Goal: Task Accomplishment & Management: Use online tool/utility

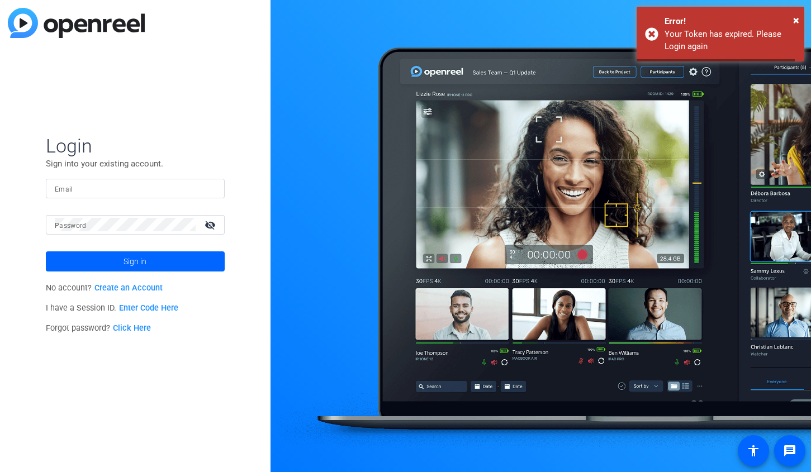
type input "[EMAIL_ADDRESS][DOMAIN_NAME]"
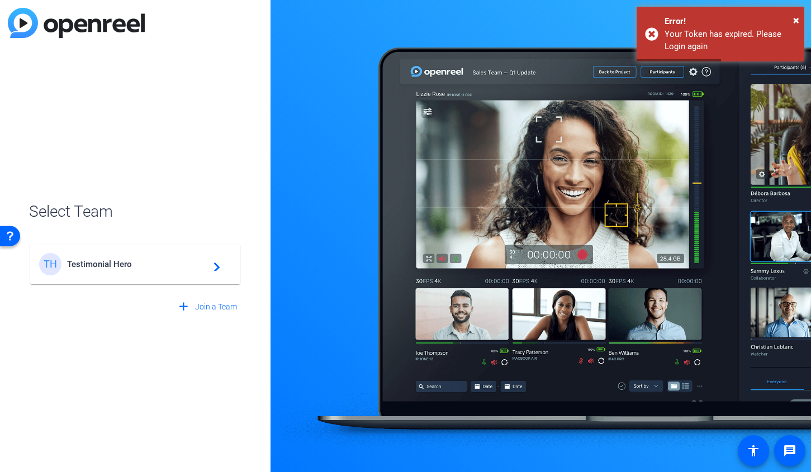
click at [207, 274] on div "TH Testimonial Hero navigate_next" at bounding box center [135, 264] width 192 height 22
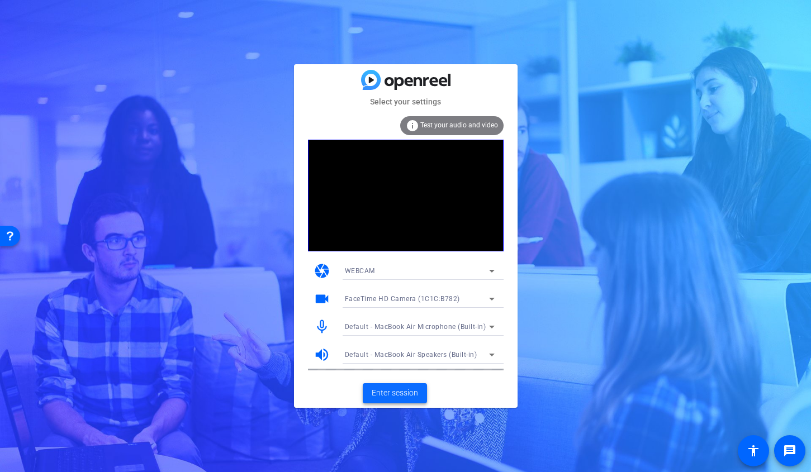
click at [378, 389] on span "Enter session" at bounding box center [395, 393] width 46 height 12
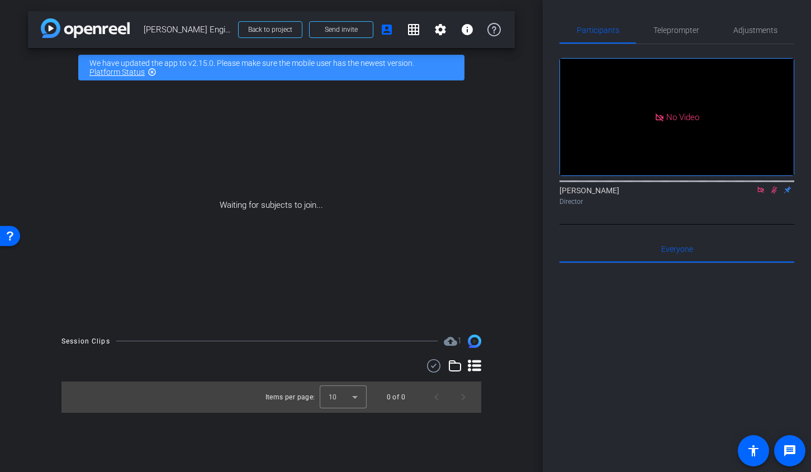
click at [763, 194] on icon at bounding box center [760, 190] width 9 height 8
click at [762, 194] on icon at bounding box center [760, 190] width 9 height 8
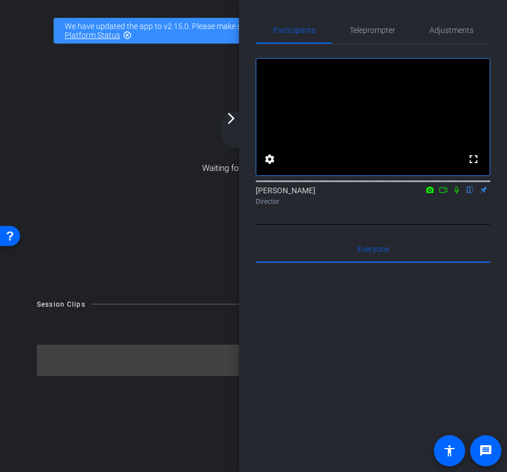
click at [457, 194] on icon at bounding box center [457, 190] width 9 height 8
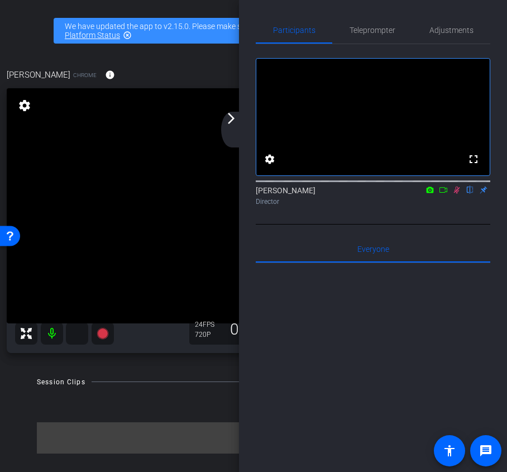
click at [459, 194] on icon at bounding box center [457, 190] width 9 height 8
click at [232, 122] on mat-icon "arrow_forward_ios" at bounding box center [231, 118] width 13 height 13
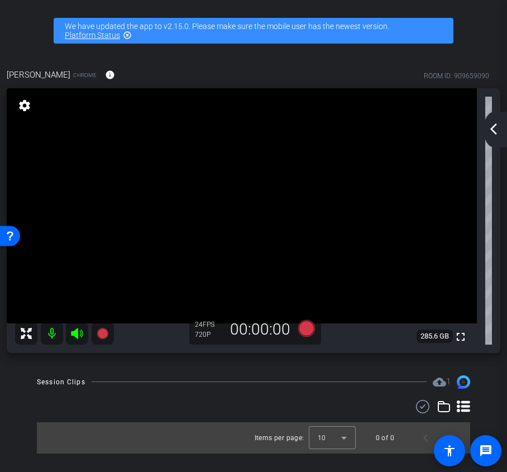
click at [488, 137] on div "arrow_back_ios_new arrow_forward_ios" at bounding box center [495, 130] width 23 height 36
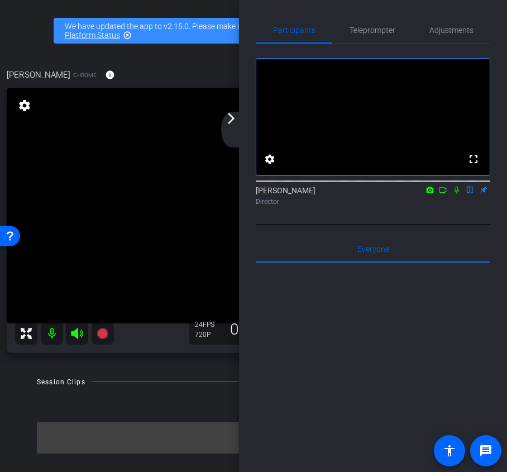
click at [236, 126] on div "arrow_back_ios_new arrow_forward_ios" at bounding box center [232, 130] width 23 height 36
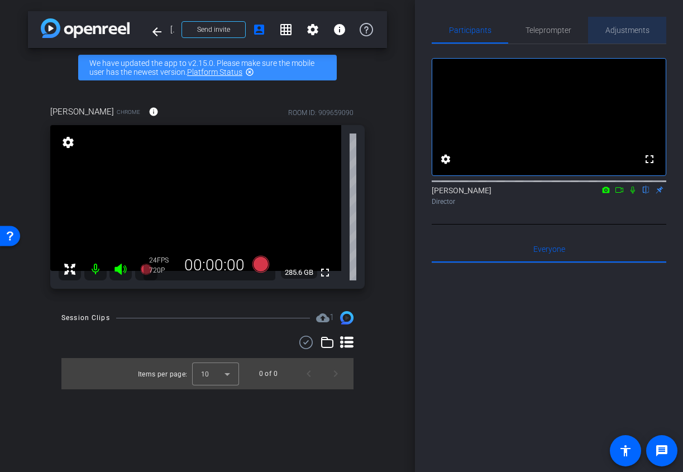
click at [635, 28] on span "Adjustments" at bounding box center [628, 30] width 44 height 8
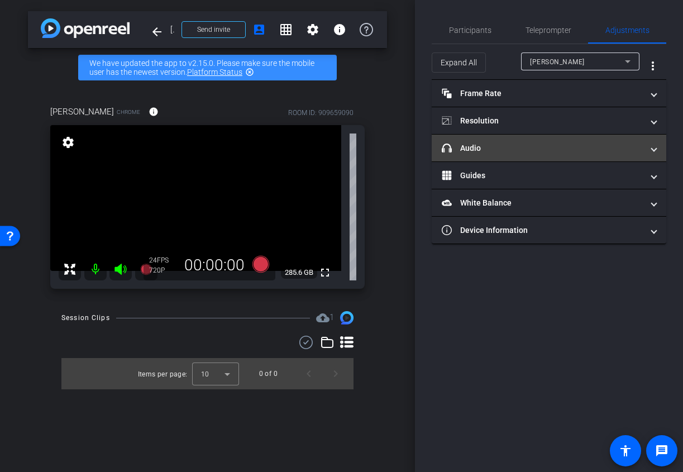
click at [537, 153] on mat-panel-title "headphone icon Audio" at bounding box center [542, 148] width 201 height 12
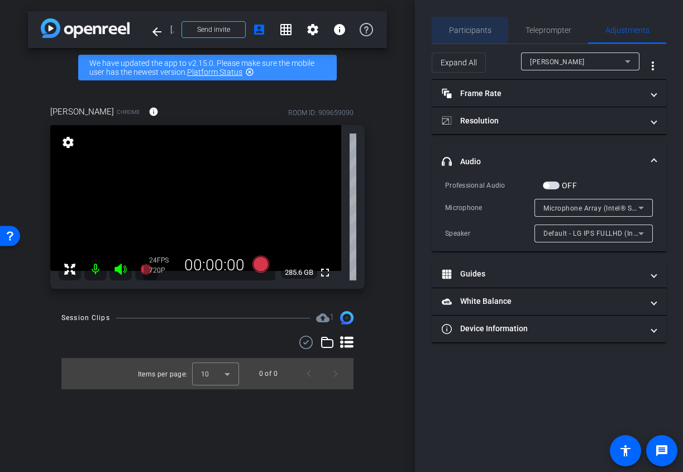
click at [476, 32] on span "Participants" at bounding box center [470, 30] width 42 height 8
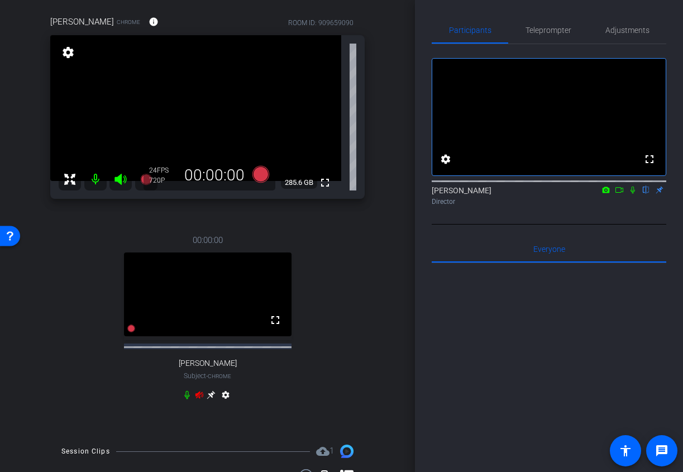
scroll to position [104, 0]
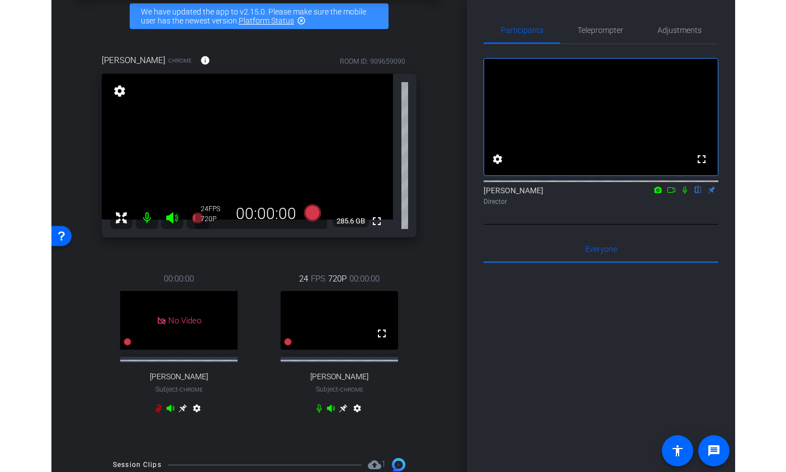
scroll to position [52, 0]
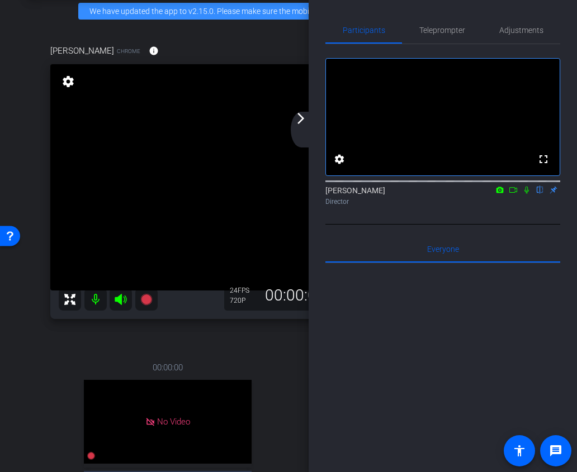
click at [301, 118] on mat-icon "arrow_forward_ios" at bounding box center [300, 118] width 13 height 13
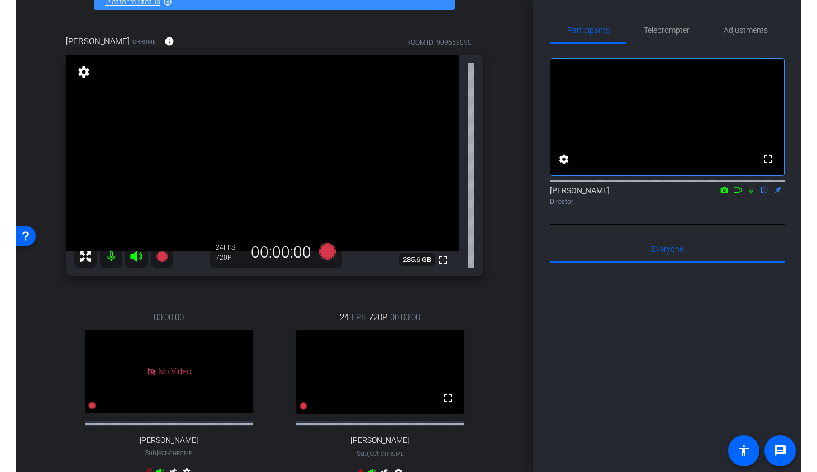
scroll to position [0, 0]
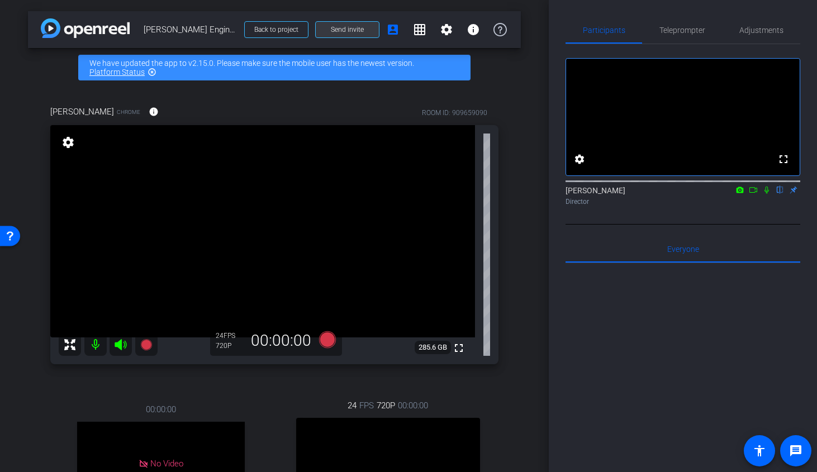
click at [343, 35] on span at bounding box center [347, 29] width 63 height 27
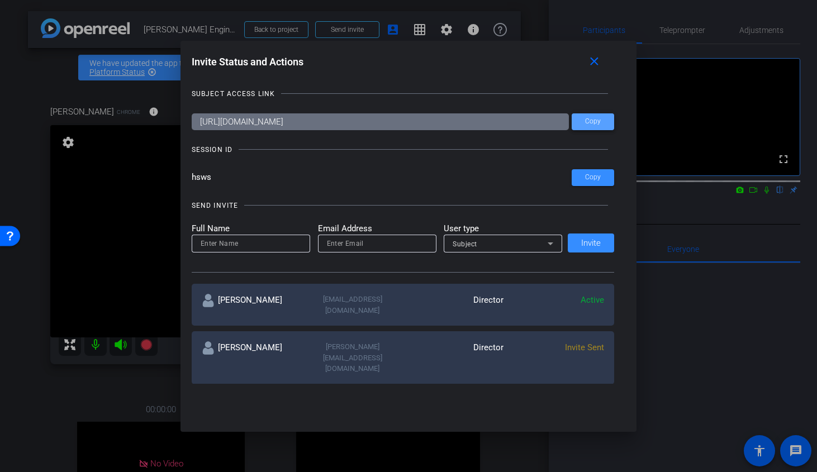
click at [597, 123] on span "Copy" at bounding box center [593, 121] width 16 height 8
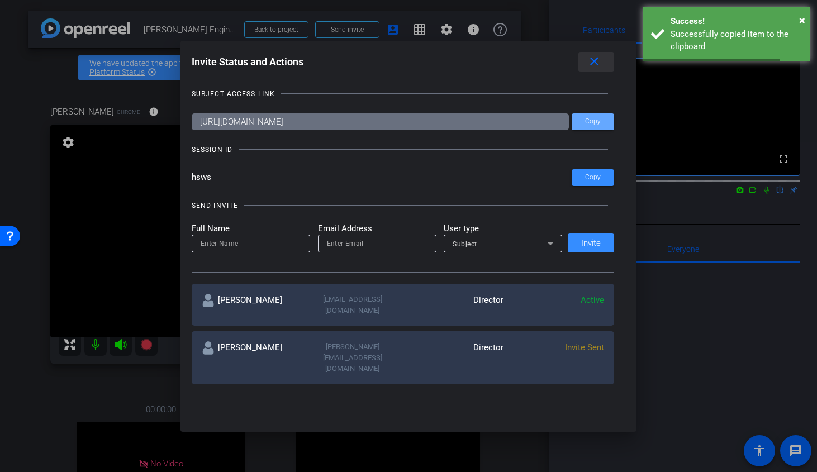
click at [597, 59] on mat-icon "close" at bounding box center [594, 62] width 14 height 14
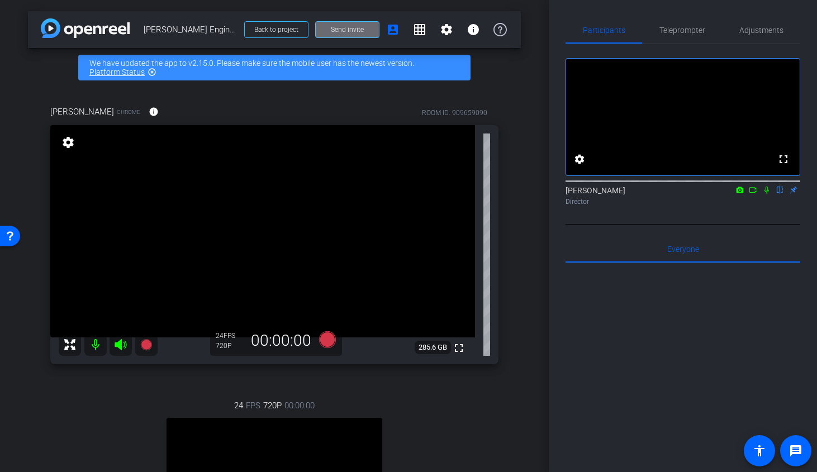
click at [328, 28] on span at bounding box center [347, 29] width 63 height 27
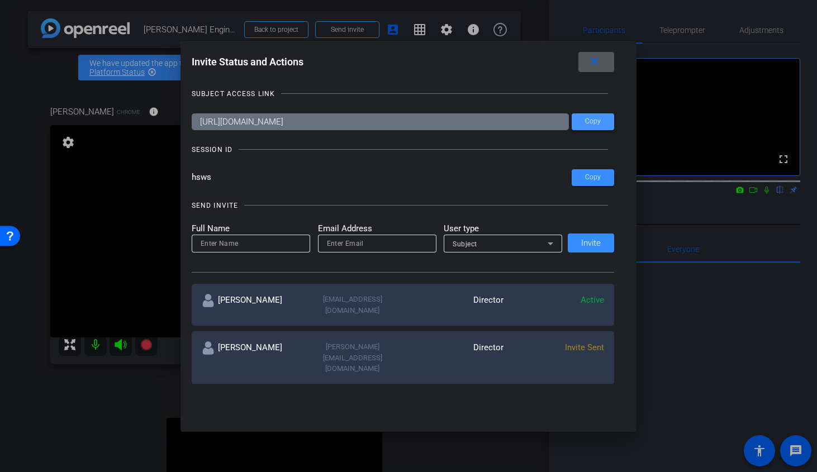
click at [597, 117] on span "Copy" at bounding box center [593, 121] width 16 height 8
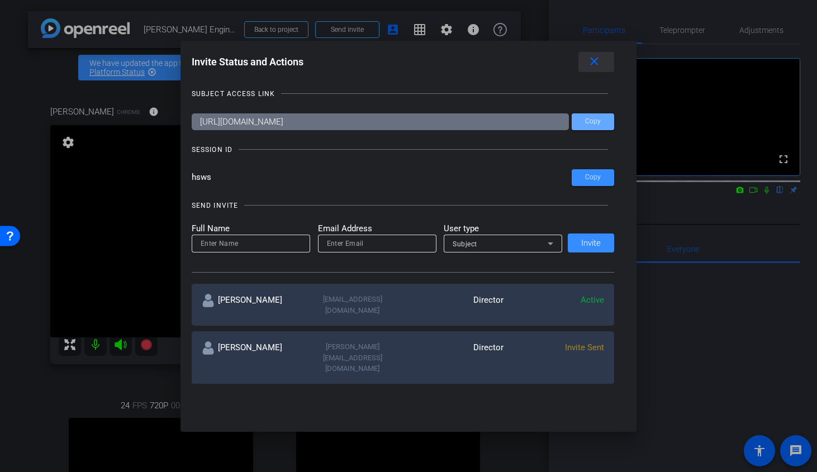
click at [588, 69] on span at bounding box center [596, 62] width 36 height 27
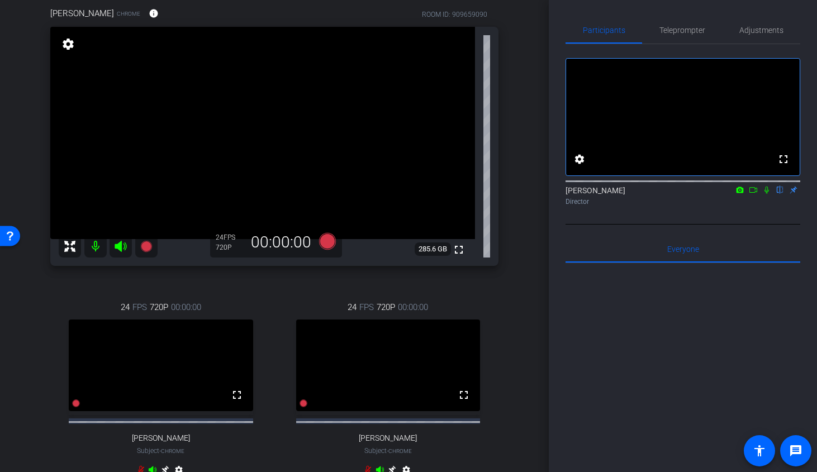
scroll to position [88, 0]
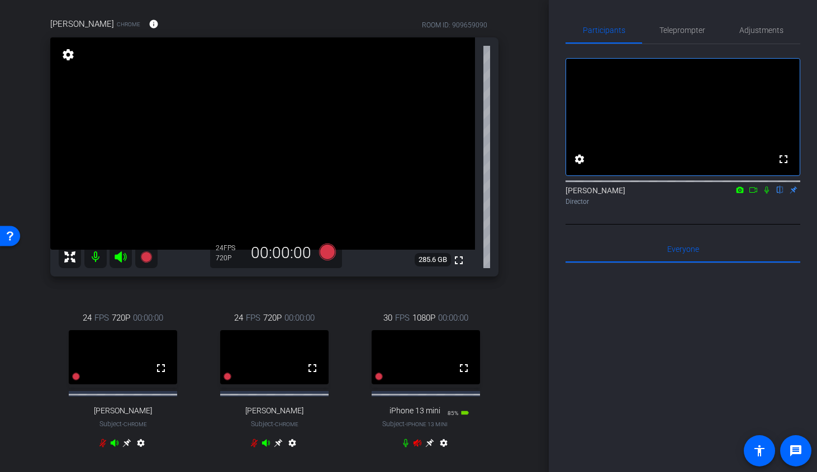
click at [430, 447] on icon at bounding box center [429, 443] width 8 height 8
click at [122, 253] on icon at bounding box center [120, 256] width 13 height 13
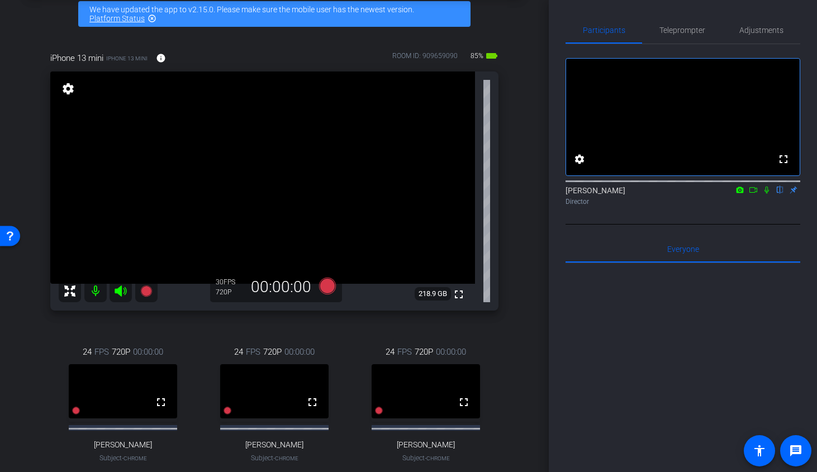
scroll to position [52, 0]
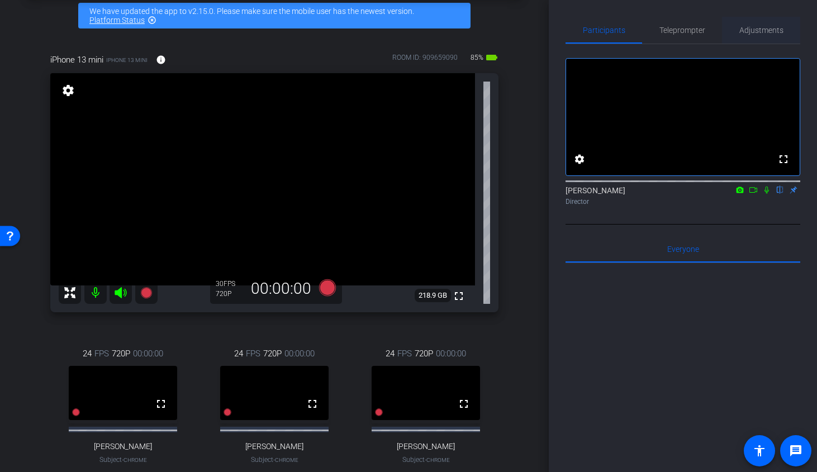
click at [683, 30] on span "Adjustments" at bounding box center [761, 30] width 44 height 8
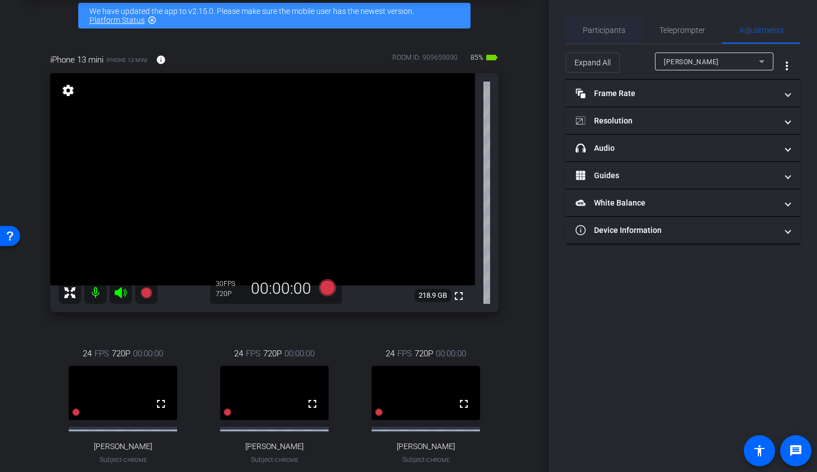
click at [607, 32] on span "Participants" at bounding box center [604, 30] width 42 height 8
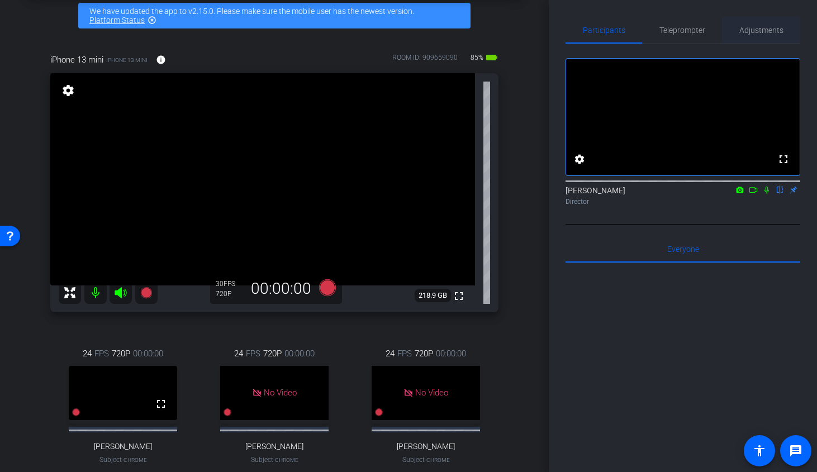
click at [683, 31] on span "Adjustments" at bounding box center [761, 30] width 44 height 8
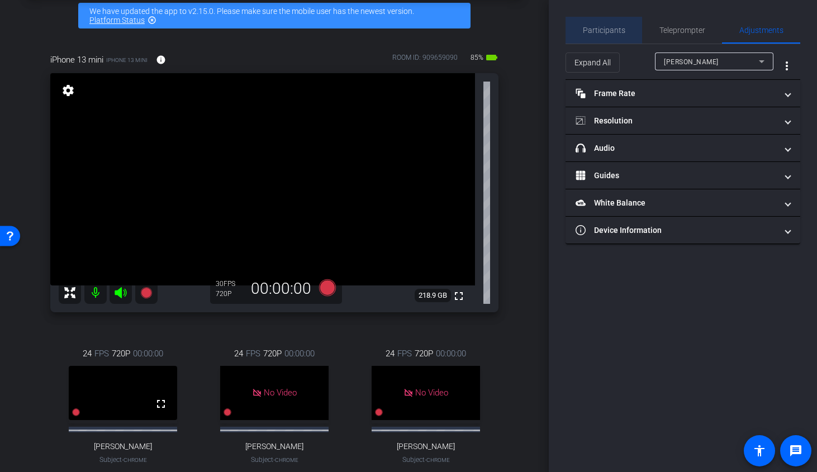
click at [604, 35] on span "Participants" at bounding box center [604, 30] width 42 height 27
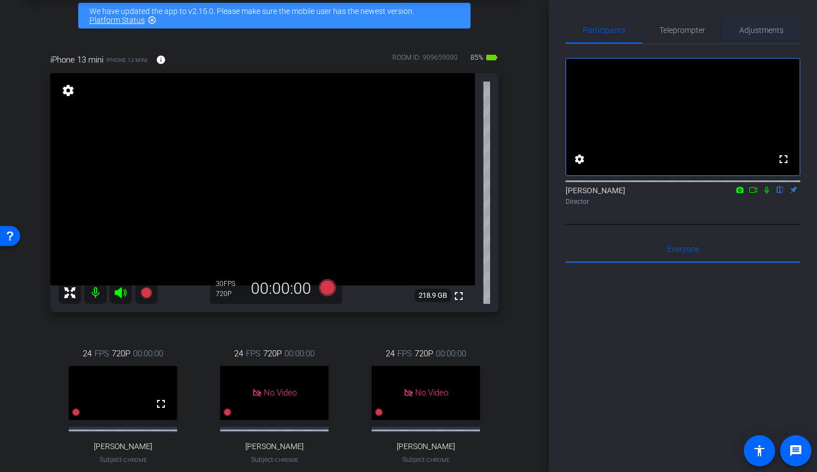
click at [683, 26] on span "Adjustments" at bounding box center [761, 30] width 44 height 8
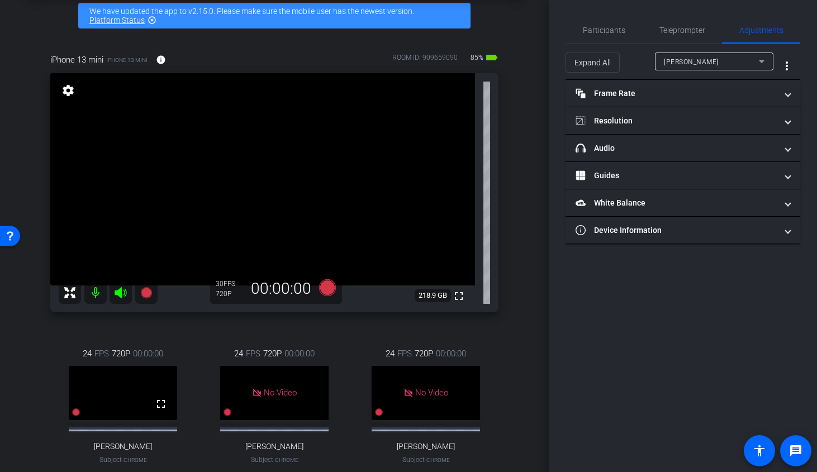
click at [683, 62] on div "[PERSON_NAME]" at bounding box center [711, 62] width 95 height 14
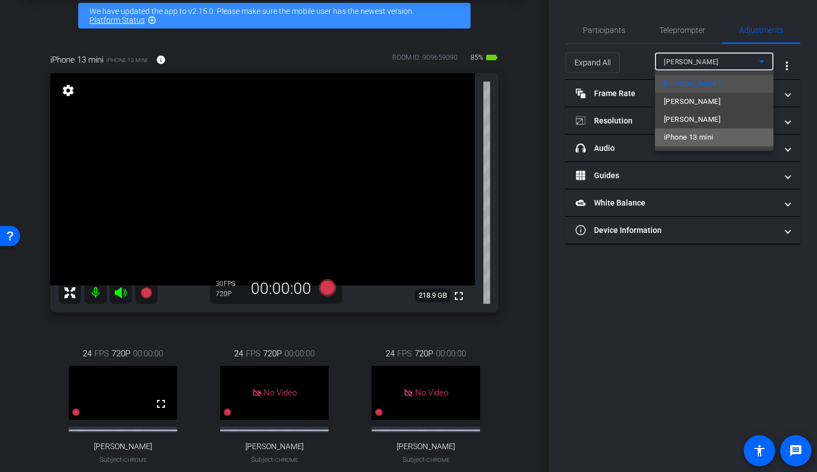
click at [683, 135] on span "iPhone 13 mini" at bounding box center [688, 137] width 49 height 13
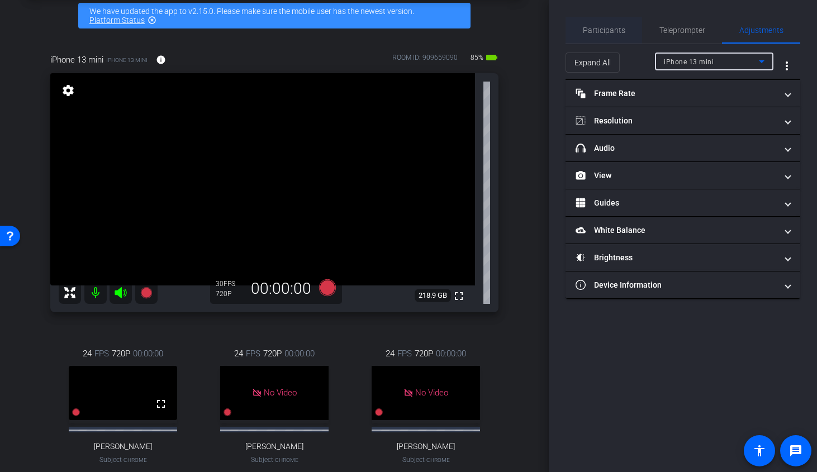
click at [611, 35] on span "Participants" at bounding box center [604, 30] width 42 height 27
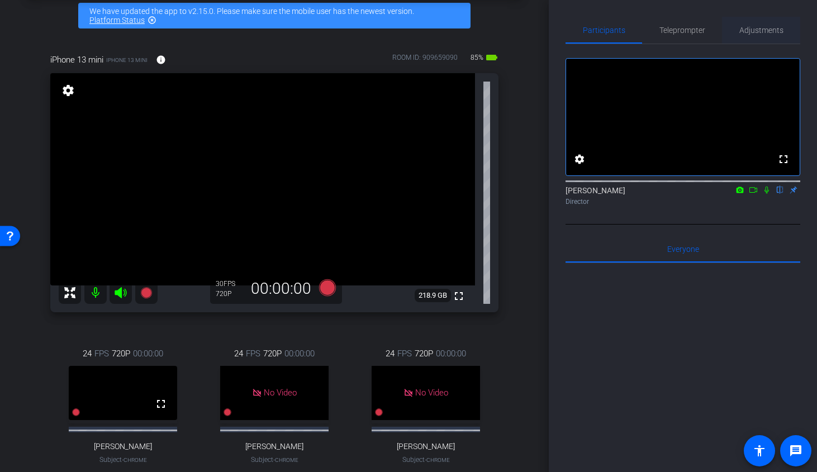
click at [683, 25] on span "Adjustments" at bounding box center [761, 30] width 44 height 27
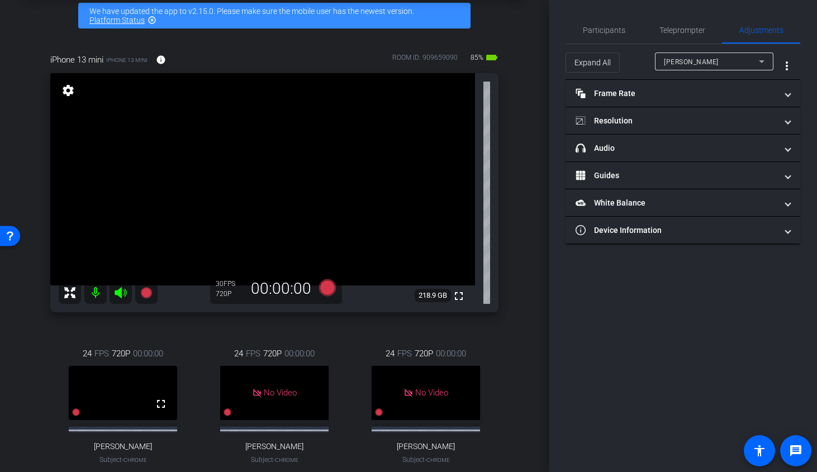
click at [683, 70] on div at bounding box center [714, 76] width 118 height 12
click at [678, 63] on span "[PERSON_NAME]" at bounding box center [691, 62] width 55 height 8
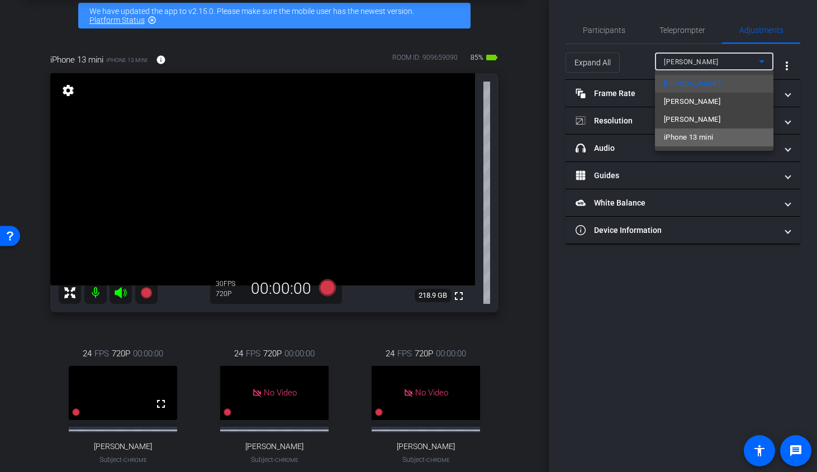
click at [679, 136] on span "iPhone 13 mini" at bounding box center [688, 137] width 49 height 13
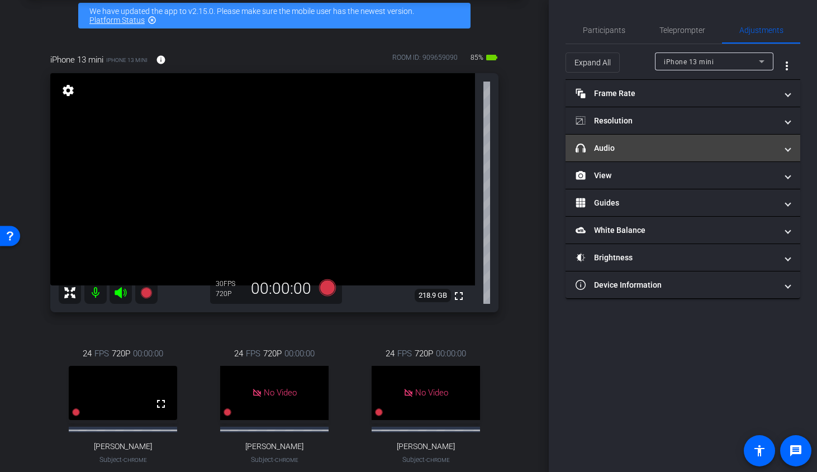
click at [620, 149] on mat-panel-title "headphone icon Audio" at bounding box center [675, 148] width 201 height 12
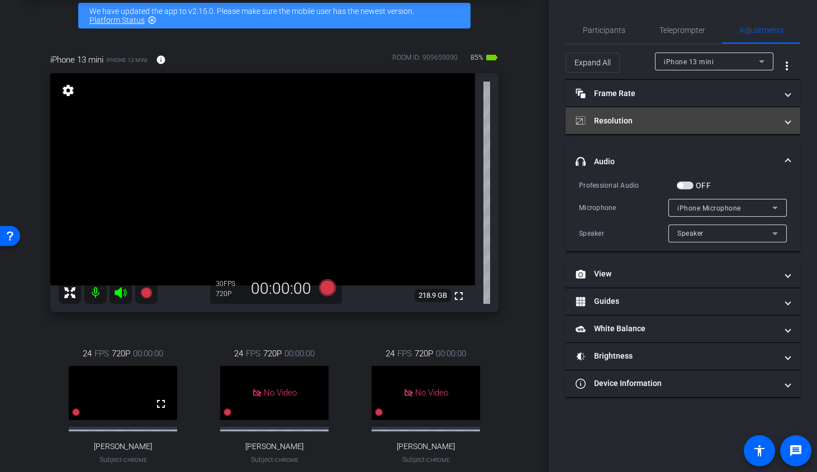
click at [654, 122] on mat-panel-title "Resolution" at bounding box center [675, 121] width 201 height 12
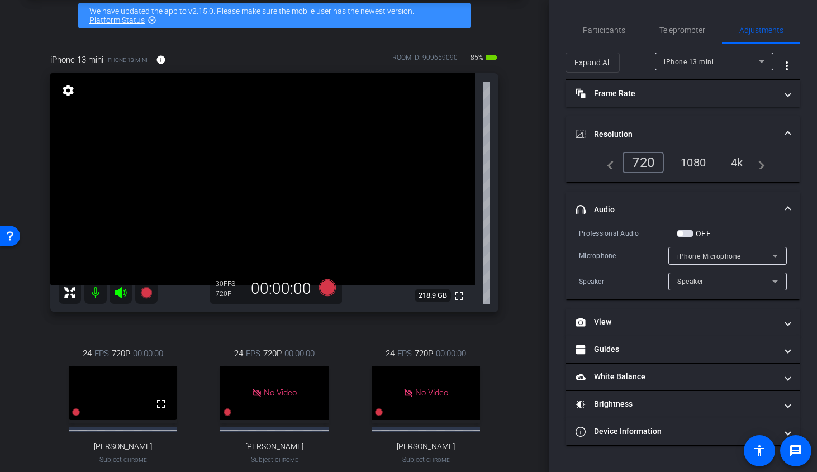
click at [683, 170] on div "1080" at bounding box center [693, 162] width 42 height 19
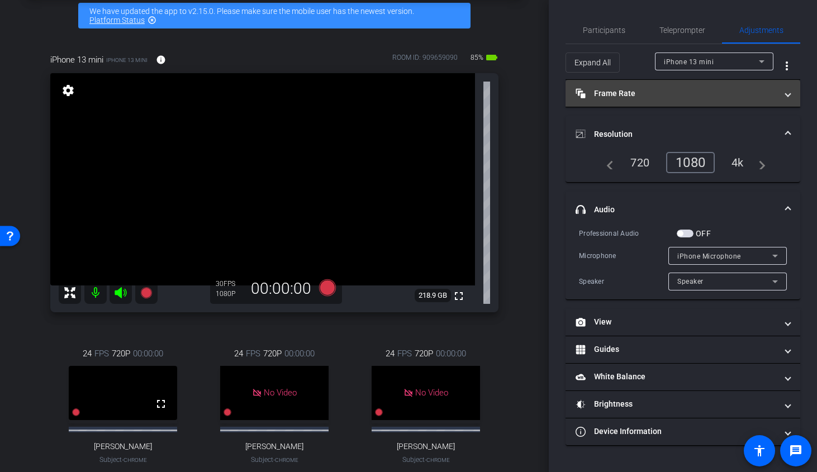
click at [668, 92] on mat-panel-title "Frame Rate Frame Rate" at bounding box center [675, 94] width 201 height 12
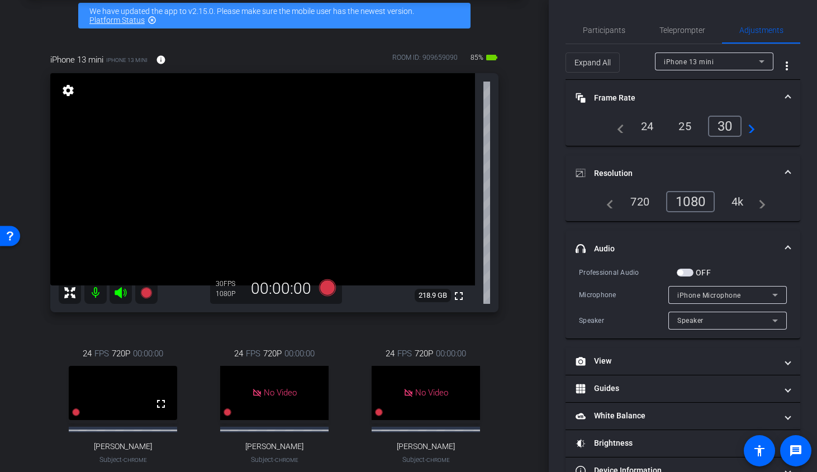
click at [648, 132] on div "24" at bounding box center [647, 126] width 30 height 19
click at [665, 99] on mat-panel-title "Frame Rate Frame Rate" at bounding box center [675, 98] width 201 height 12
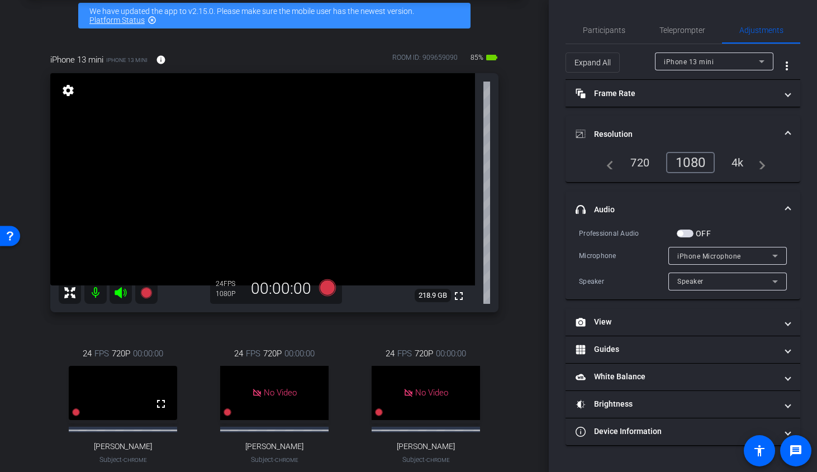
click at [667, 136] on mat-panel-title "Resolution" at bounding box center [675, 135] width 201 height 12
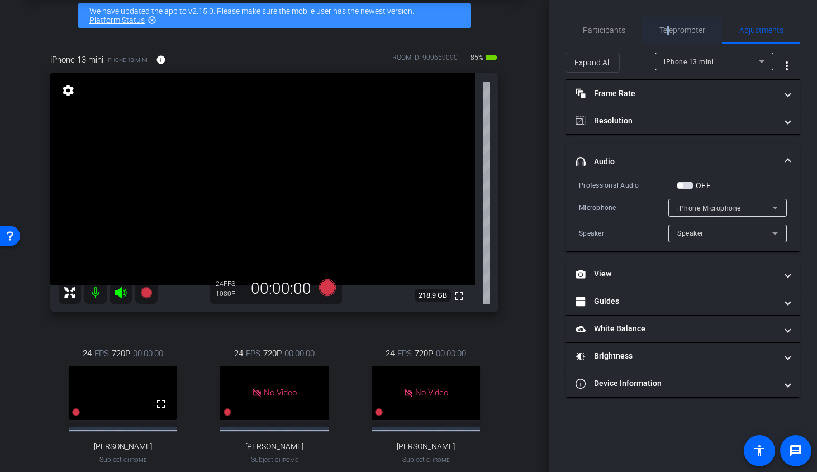
click at [668, 30] on span "Teleprompter" at bounding box center [682, 30] width 46 height 8
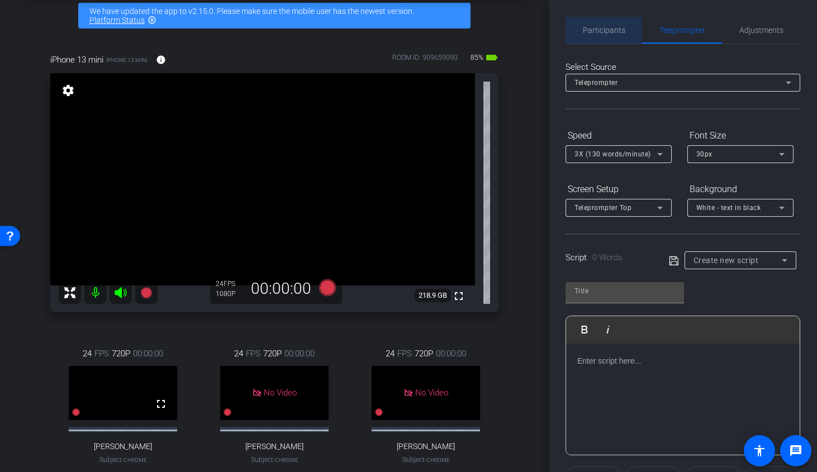
click at [616, 27] on span "Participants" at bounding box center [604, 30] width 42 height 8
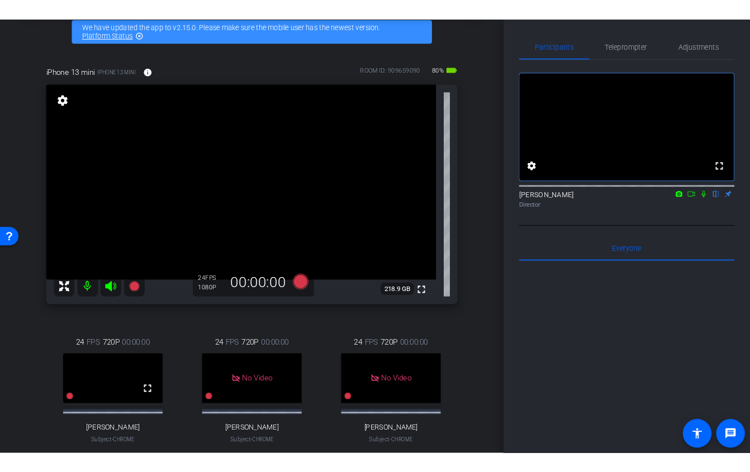
scroll to position [53, 0]
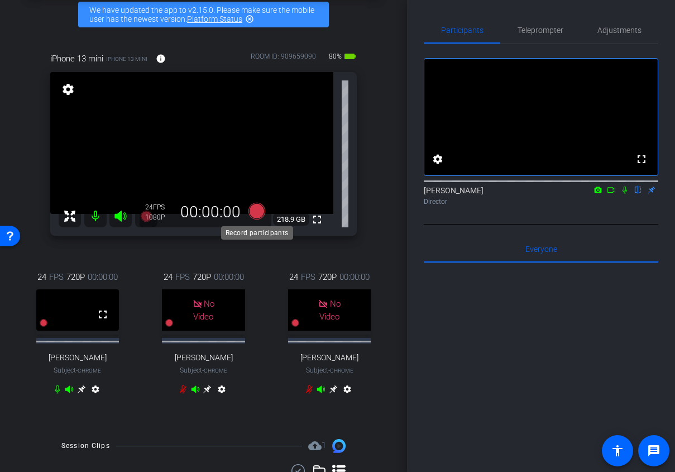
click at [261, 211] on icon at bounding box center [256, 211] width 17 height 17
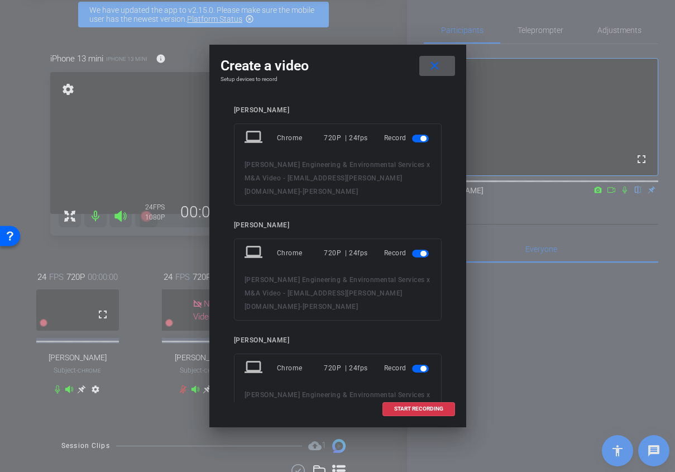
click at [420, 135] on span "button" at bounding box center [420, 139] width 17 height 8
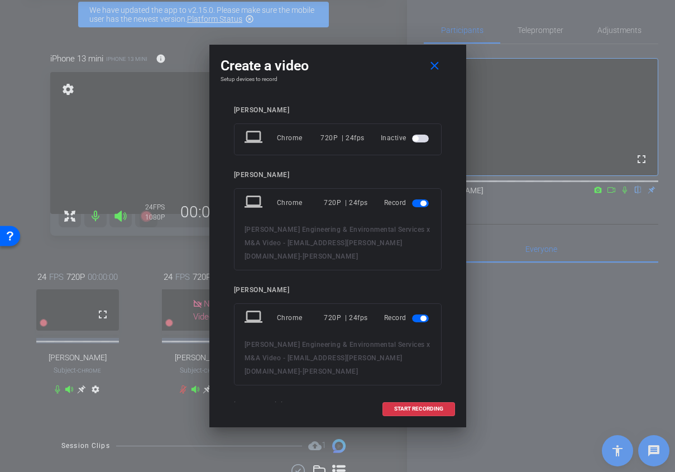
click at [414, 180] on openreel-subject-record-chooser-item "[PERSON_NAME] laptop Chrome 720P | 24fps Record [PERSON_NAME] Engineering & Env…" at bounding box center [338, 220] width 208 height 99
click at [420, 199] on mat-slide-toggle at bounding box center [421, 202] width 19 height 13
click at [420, 206] on span "button" at bounding box center [420, 203] width 17 height 8
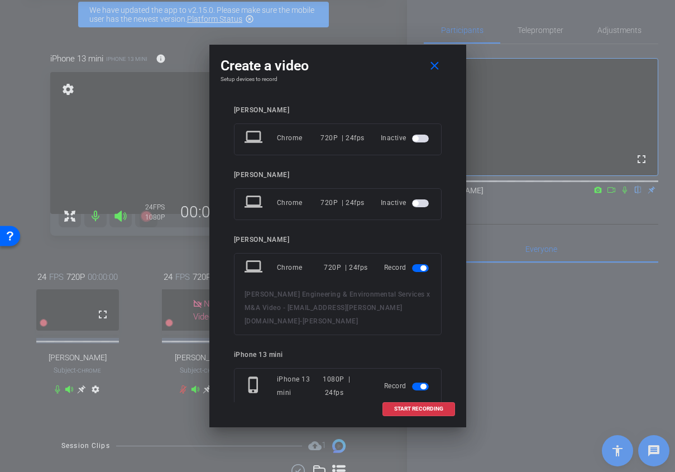
click at [418, 270] on span "button" at bounding box center [420, 268] width 17 height 8
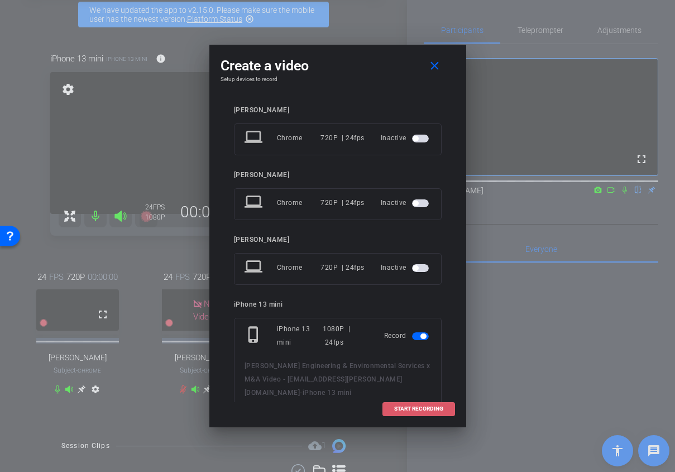
click at [411, 409] on span "START RECORDING" at bounding box center [418, 409] width 49 height 6
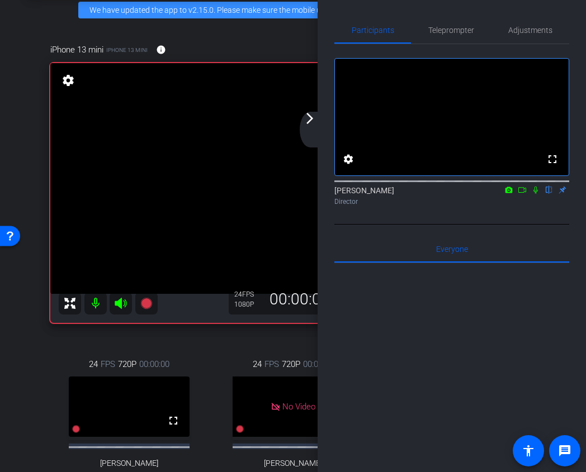
click at [307, 128] on div "arrow_back_ios_new arrow_forward_ios" at bounding box center [310, 130] width 23 height 36
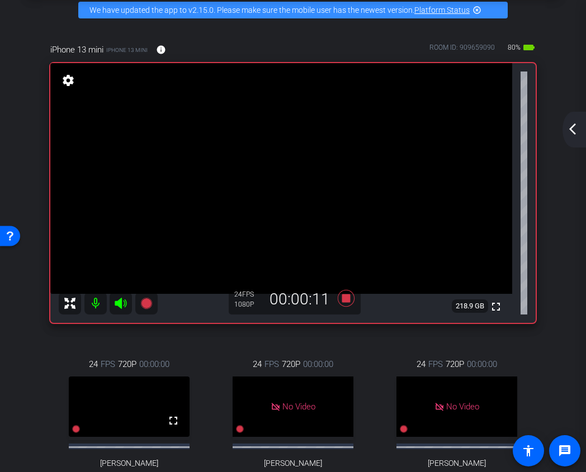
click at [212, 188] on video at bounding box center [280, 178] width 461 height 231
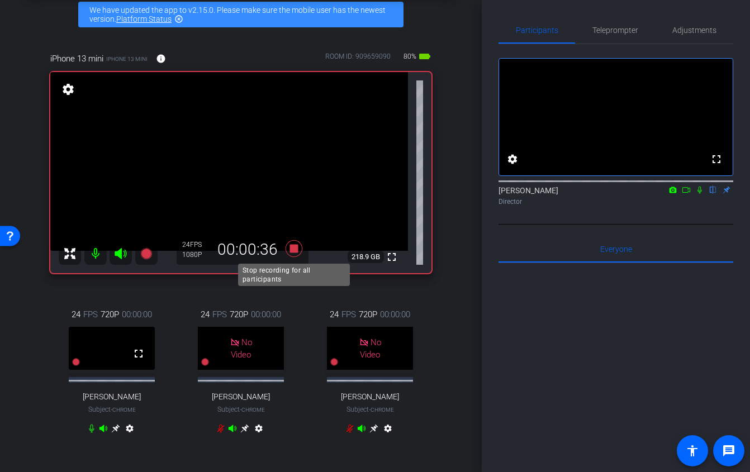
click at [295, 249] on icon at bounding box center [294, 248] width 17 height 17
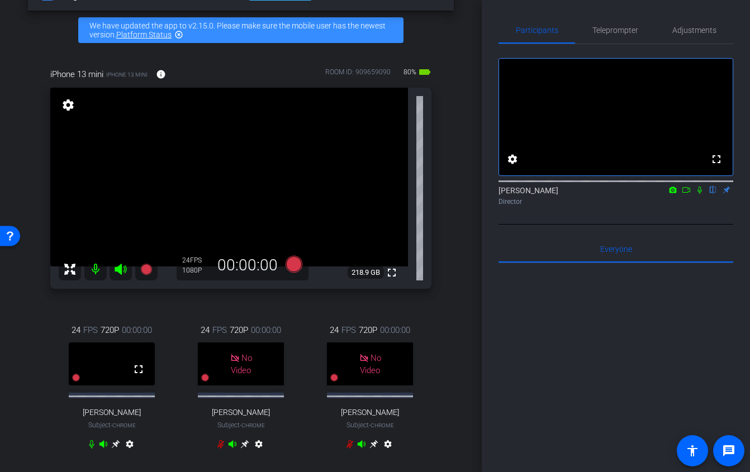
scroll to position [201, 0]
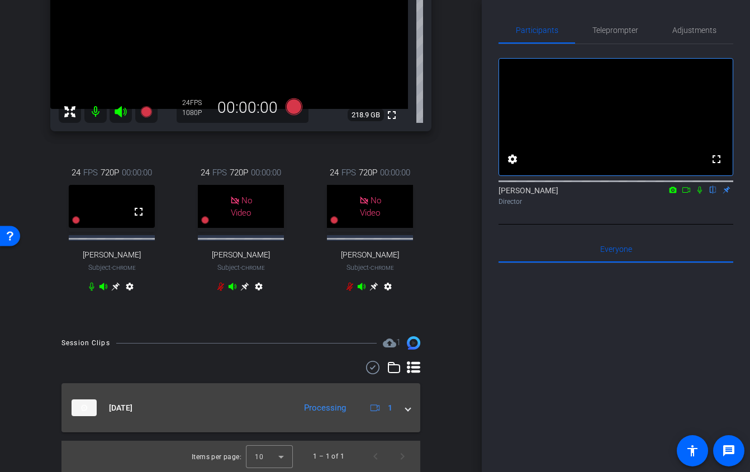
click at [406, 409] on span at bounding box center [408, 408] width 4 height 12
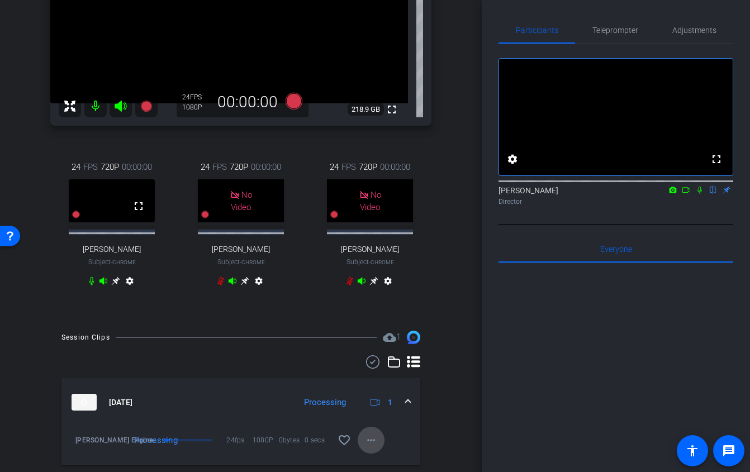
click at [375, 446] on mat-icon "more_horiz" at bounding box center [370, 440] width 13 height 13
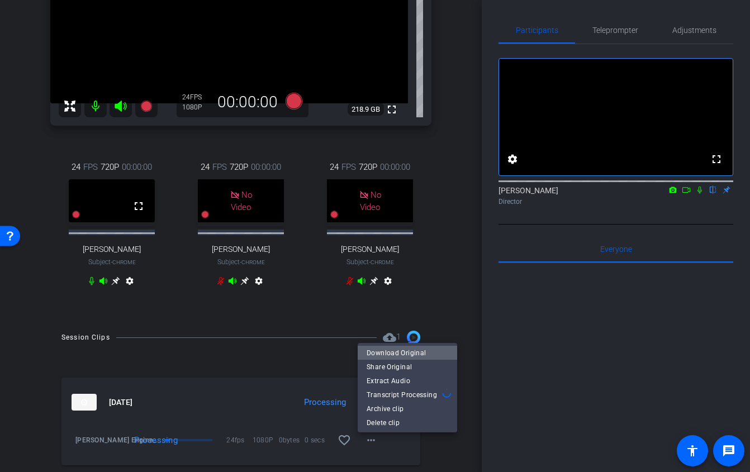
click at [414, 349] on span "Download Original" at bounding box center [408, 352] width 82 height 13
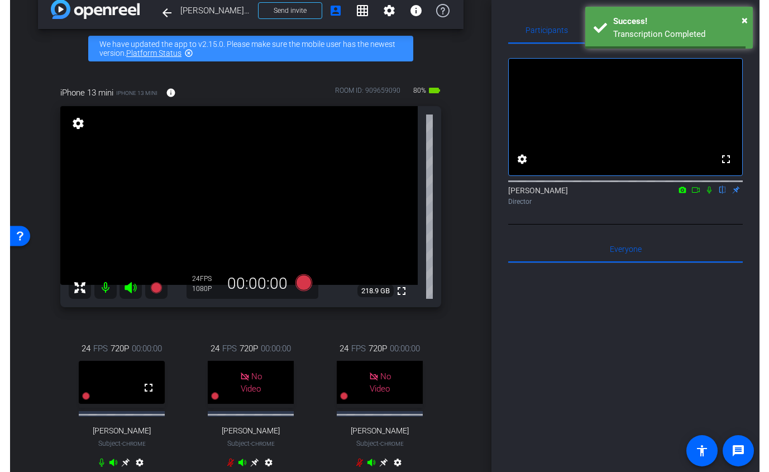
scroll to position [0, 0]
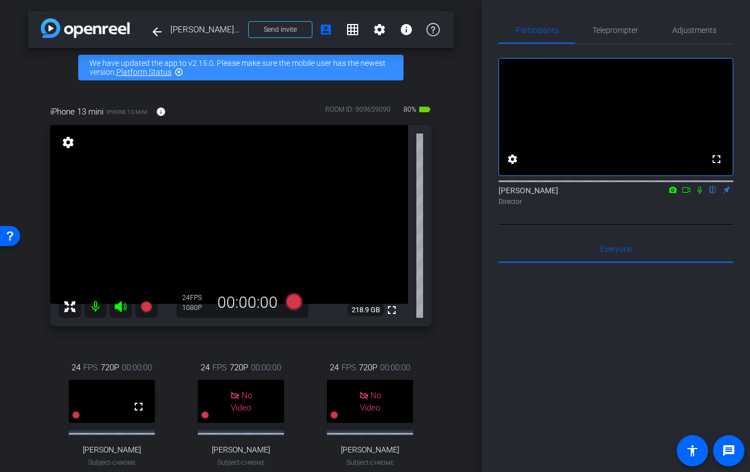
click at [683, 194] on icon at bounding box center [699, 190] width 9 height 8
click at [683, 194] on icon at bounding box center [700, 190] width 6 height 7
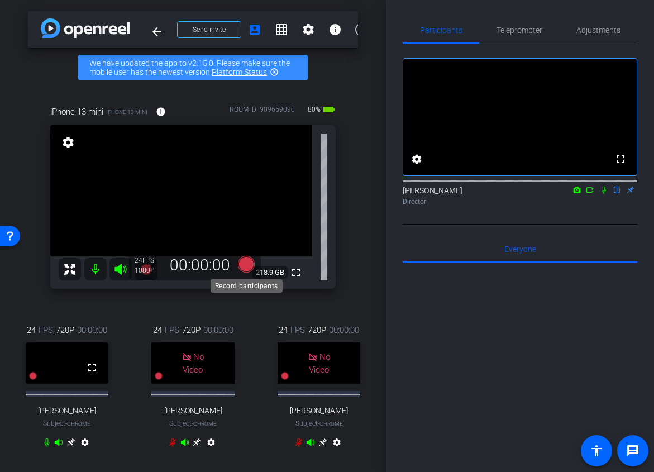
click at [248, 260] on icon at bounding box center [245, 264] width 17 height 17
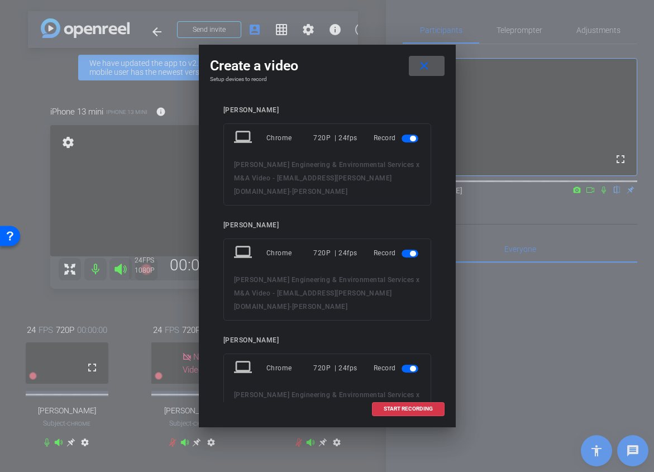
click at [411, 250] on span "button" at bounding box center [410, 254] width 17 height 8
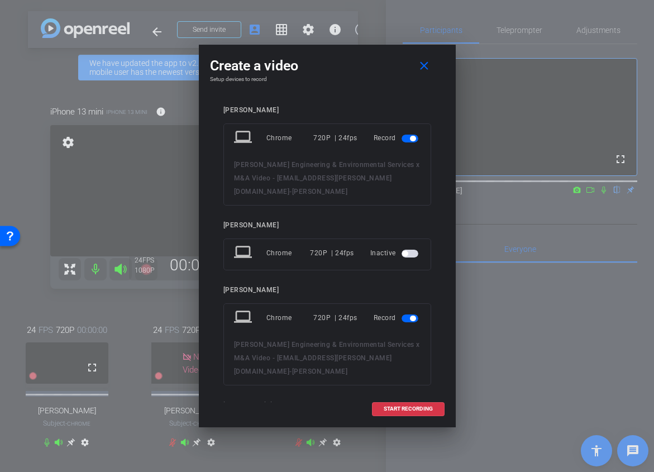
click at [407, 133] on mat-slide-toggle at bounding box center [411, 137] width 19 height 13
click at [410, 139] on span "button" at bounding box center [413, 139] width 6 height 6
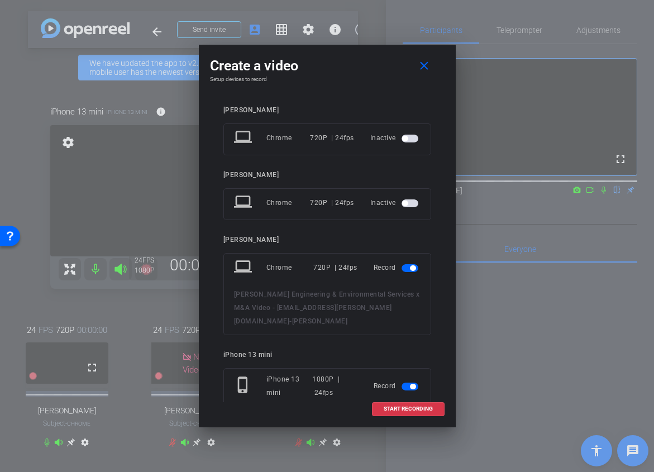
click at [407, 269] on span "button" at bounding box center [410, 268] width 17 height 8
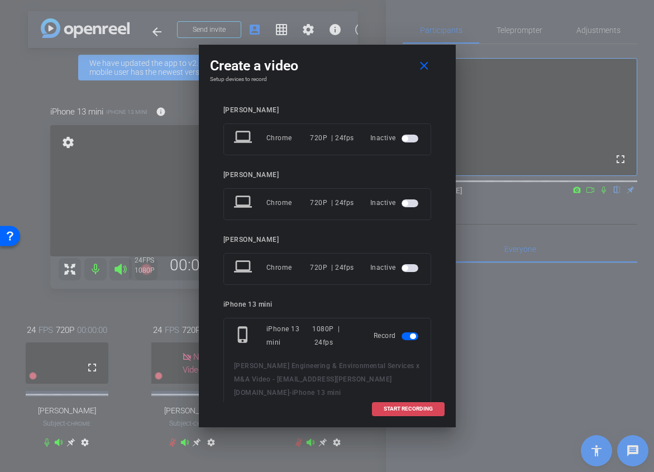
click at [399, 410] on span "START RECORDING" at bounding box center [408, 409] width 49 height 6
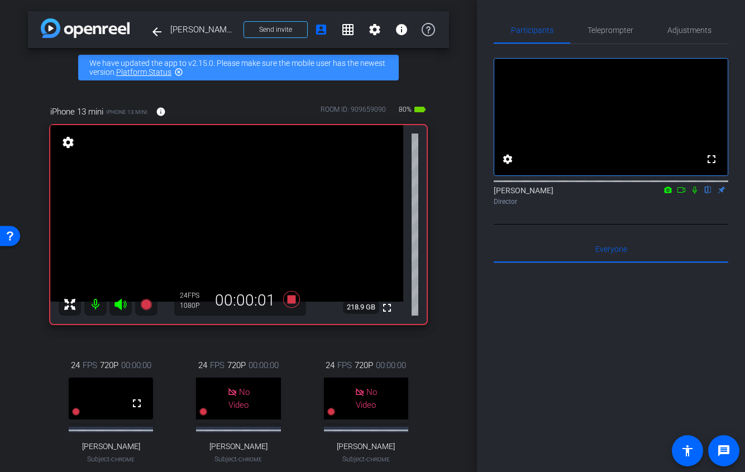
click at [683, 195] on mat-icon at bounding box center [681, 190] width 13 height 10
click at [683, 194] on icon at bounding box center [708, 190] width 9 height 8
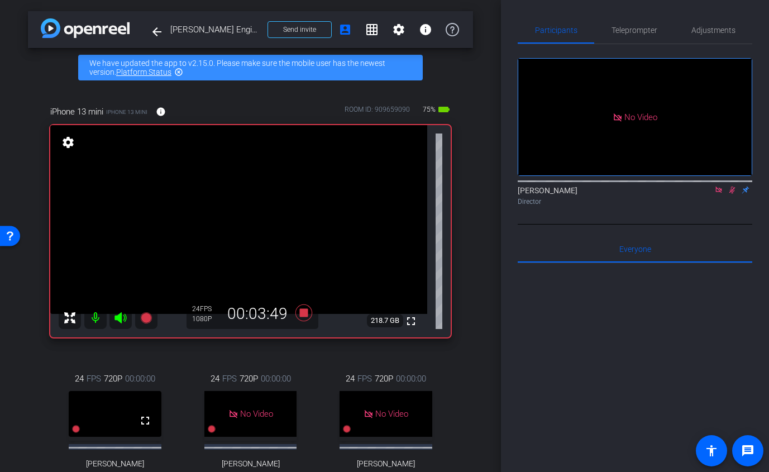
click at [683, 194] on icon at bounding box center [733, 190] width 6 height 7
click at [683, 194] on icon at bounding box center [719, 190] width 9 height 8
click at [683, 194] on icon at bounding box center [705, 190] width 9 height 8
click at [683, 194] on icon at bounding box center [732, 190] width 9 height 8
click at [307, 315] on icon at bounding box center [303, 312] width 17 height 17
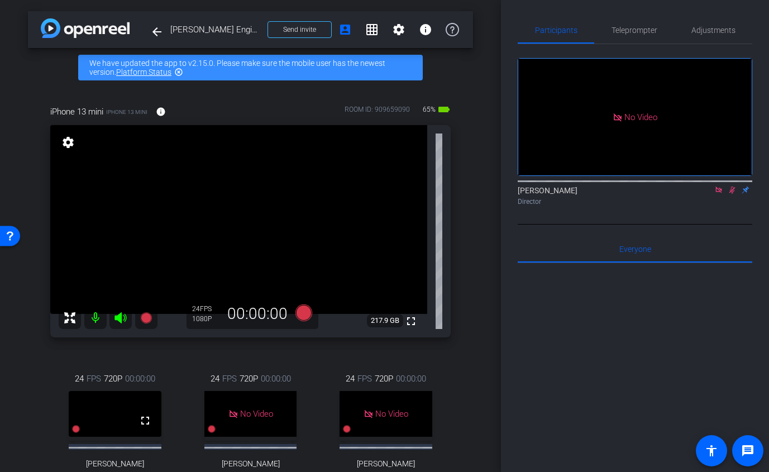
click at [683, 195] on mat-icon at bounding box center [718, 190] width 13 height 10
click at [683, 194] on icon at bounding box center [719, 190] width 9 height 8
click at [683, 194] on icon at bounding box center [705, 190] width 9 height 8
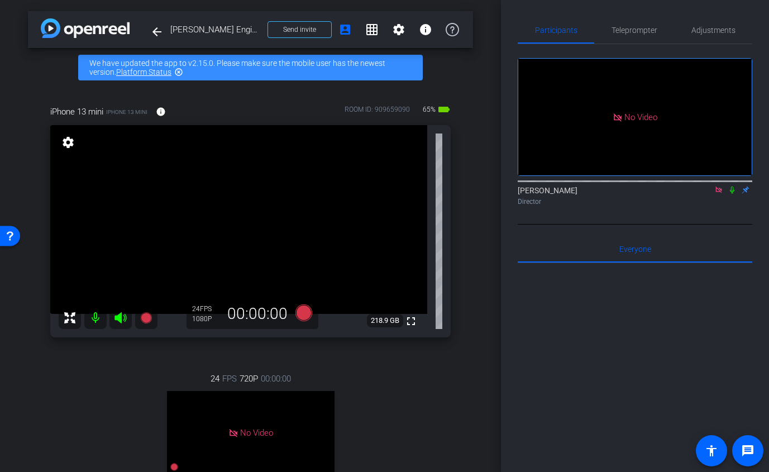
click at [683, 194] on icon at bounding box center [732, 190] width 4 height 7
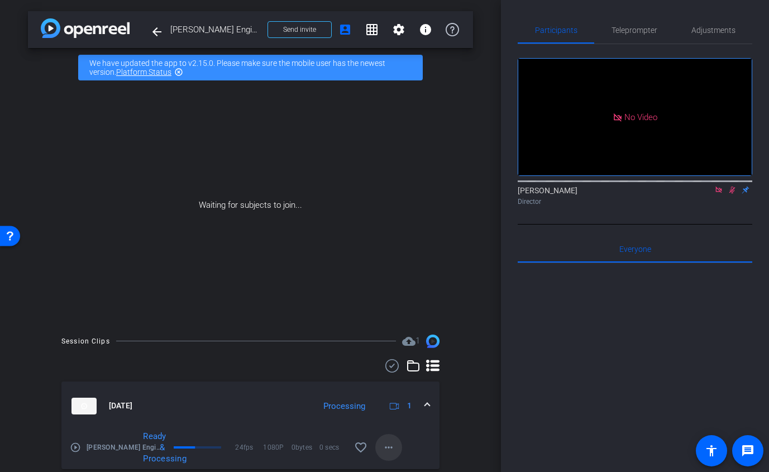
scroll to position [94, 0]
